Goal: Subscribe to service/newsletter

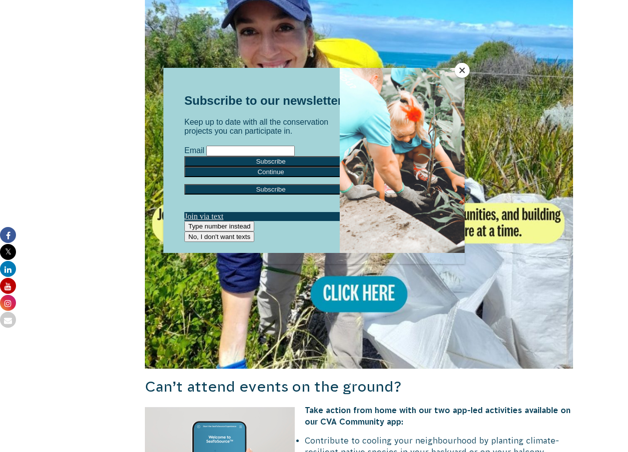
scroll to position [706, 0]
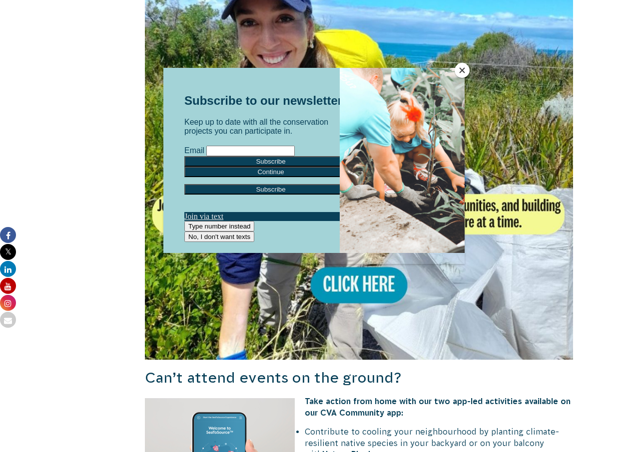
click at [251, 156] on input "Email" at bounding box center [250, 150] width 88 height 10
type input "[PERSON_NAME][EMAIL_ADDRESS][PERSON_NAME][DOMAIN_NAME]"
click at [237, 166] on input "Subscribe" at bounding box center [270, 161] width 173 height 10
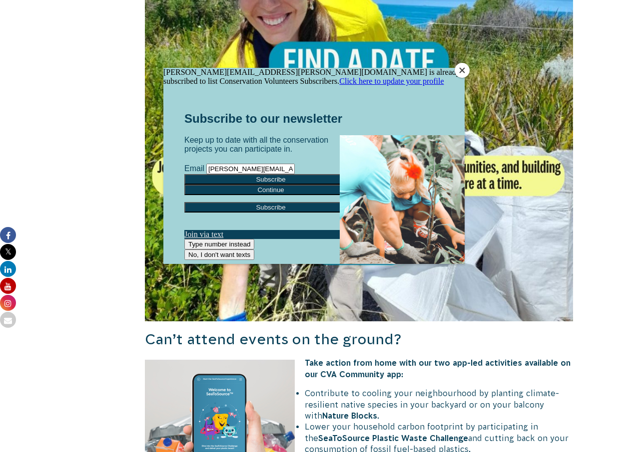
scroll to position [806, 0]
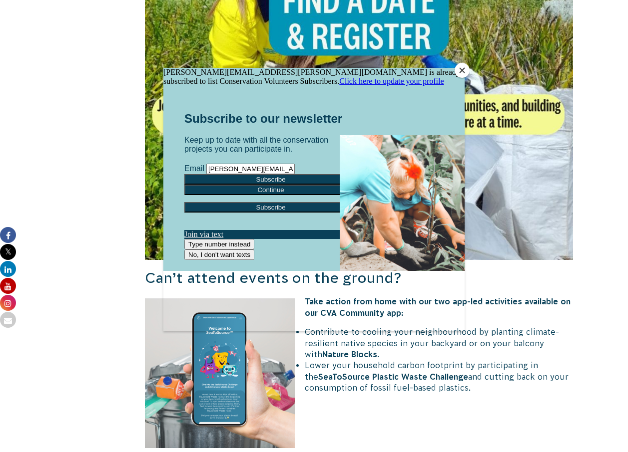
click at [254, 184] on input "Subscribe" at bounding box center [270, 179] width 173 height 10
click at [376, 85] on link "Click here to update your profile" at bounding box center [391, 80] width 104 height 8
click at [463, 72] on button "Close" at bounding box center [461, 70] width 15 height 15
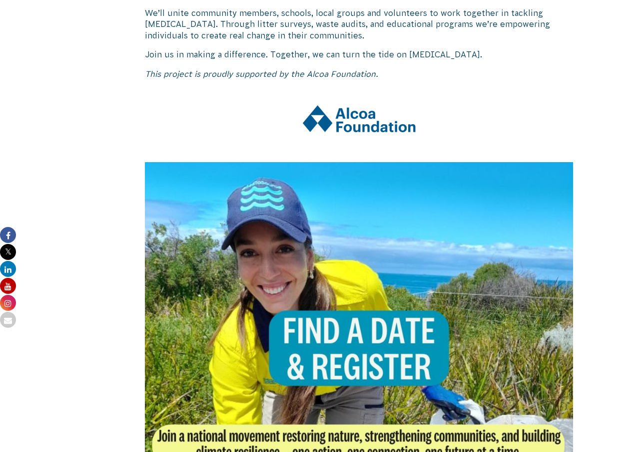
scroll to position [507, 0]
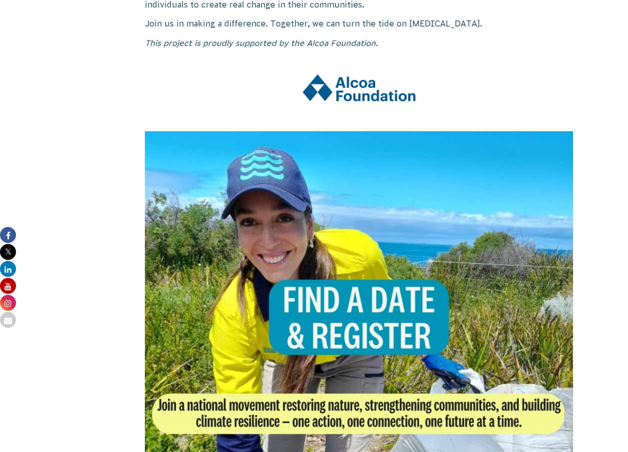
click at [353, 312] on img at bounding box center [359, 345] width 428 height 428
